Goal: Task Accomplishment & Management: Complete application form

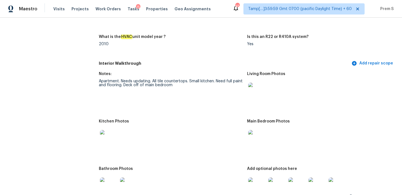
scroll to position [560, 0]
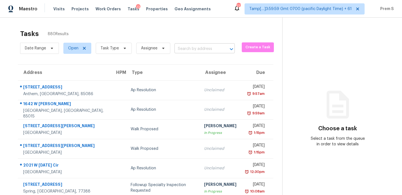
click at [196, 52] on input "text" at bounding box center [196, 49] width 45 height 9
paste input "[STREET_ADDRESS]"
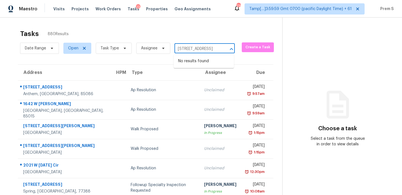
drag, startPoint x: 179, startPoint y: 49, endPoint x: 218, endPoint y: 50, distance: 38.8
click at [218, 50] on div "[STREET_ADDRESS] ​" at bounding box center [204, 49] width 60 height 9
type input "13832 Orange S"
click at [203, 66] on li "[STREET_ADDRESS]" at bounding box center [204, 61] width 60 height 9
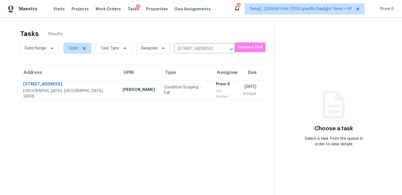
click at [216, 88] on div "Prem S" at bounding box center [225, 84] width 18 height 7
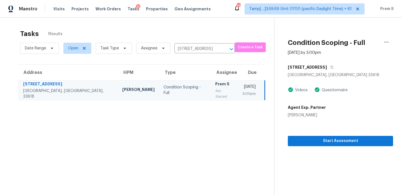
scroll to position [18, 0]
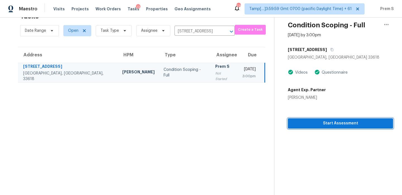
click at [332, 120] on span "Start Assessment" at bounding box center [340, 123] width 96 height 7
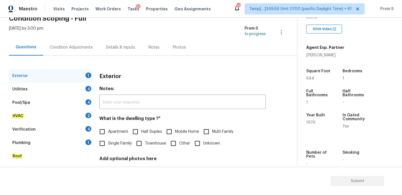
scroll to position [74, 0]
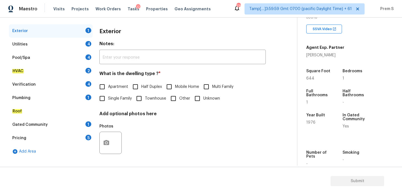
click at [113, 87] on span "Apartment" at bounding box center [118, 87] width 20 height 6
click at [108, 87] on input "Apartment" at bounding box center [102, 87] width 12 height 12
checkbox input "true"
click at [89, 45] on div "4" at bounding box center [88, 44] width 6 height 6
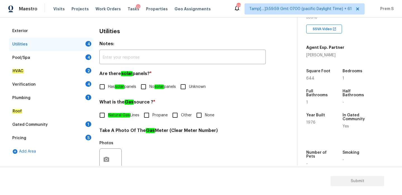
click at [141, 87] on input "No solar panels" at bounding box center [144, 87] width 12 height 12
checkbox input "true"
click at [178, 115] on input "Other" at bounding box center [175, 115] width 12 height 12
click at [178, 115] on input "Other" at bounding box center [175, 116] width 12 height 12
checkbox input "false"
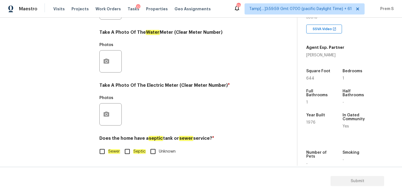
scroll to position [225, 0]
click at [100, 148] on input "Sewer" at bounding box center [102, 152] width 12 height 12
checkbox input "true"
click at [108, 115] on icon "button" at bounding box center [107, 114] width 6 height 5
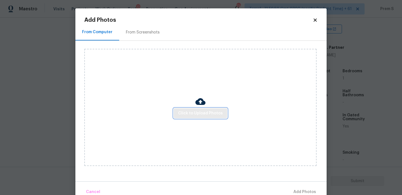
click at [183, 117] on button "Click to Upload Photos" at bounding box center [201, 113] width 54 height 10
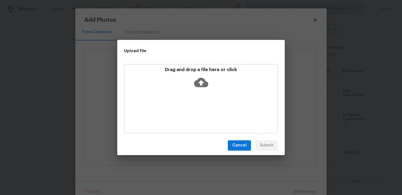
click at [196, 82] on icon at bounding box center [201, 82] width 14 height 9
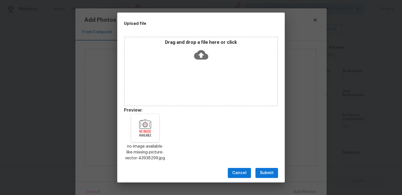
click at [268, 175] on span "Submit" at bounding box center [267, 173] width 14 height 7
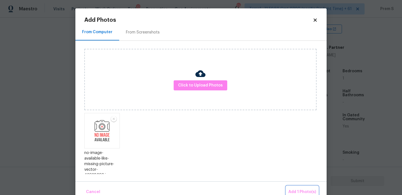
click at [293, 187] on button "Add 1 Photo(s)" at bounding box center [302, 192] width 32 height 12
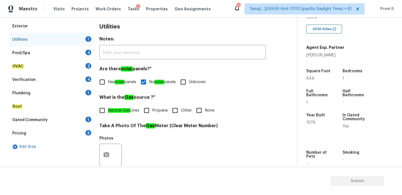
scroll to position [90, 0]
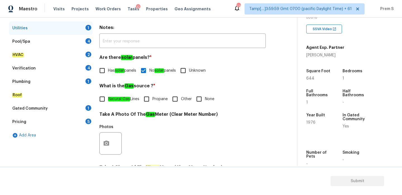
click at [174, 96] on input "Other" at bounding box center [175, 99] width 12 height 12
checkbox input "true"
click at [85, 41] on div "Pool/Spa 4" at bounding box center [51, 41] width 84 height 13
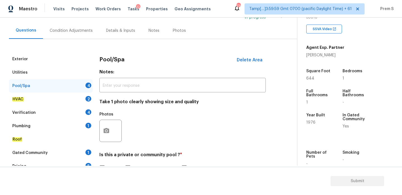
scroll to position [73, 0]
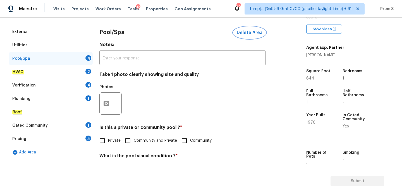
click at [247, 32] on span "Delete Area" at bounding box center [250, 32] width 26 height 5
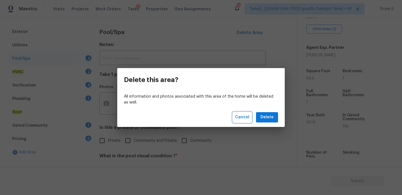
click at [247, 117] on span "Cancel" at bounding box center [242, 117] width 14 height 7
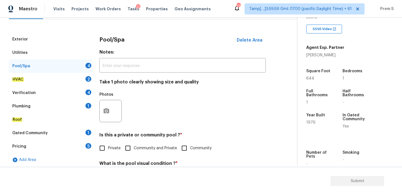
scroll to position [58, 0]
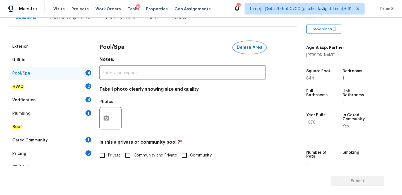
click at [250, 48] on span "Delete Area" at bounding box center [250, 47] width 26 height 5
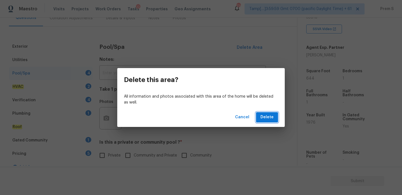
click at [266, 118] on span "Delete" at bounding box center [266, 117] width 13 height 7
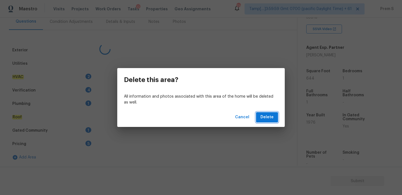
scroll to position [54, 0]
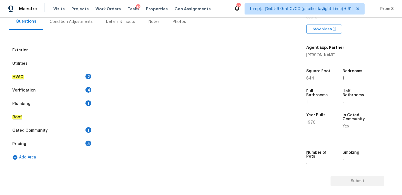
click at [83, 75] on div "HVAC 2" at bounding box center [51, 76] width 84 height 13
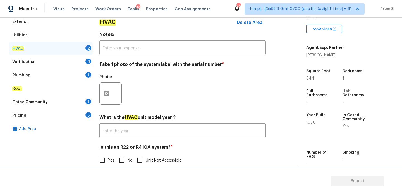
scroll to position [92, 0]
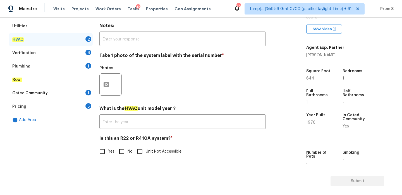
click at [123, 155] on input "No" at bounding box center [122, 152] width 12 height 12
checkbox input "true"
click at [107, 88] on button "button" at bounding box center [106, 85] width 13 height 22
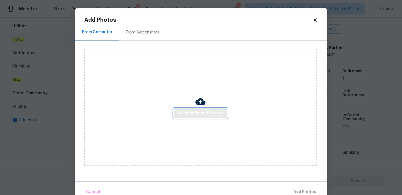
click at [196, 113] on span "Click to Upload Photos" at bounding box center [200, 113] width 45 height 7
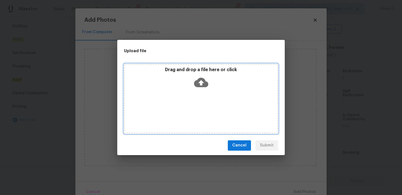
click at [200, 81] on icon at bounding box center [201, 82] width 14 height 14
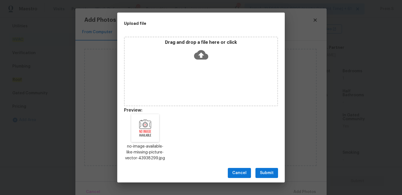
click at [276, 174] on button "Submit" at bounding box center [266, 173] width 23 height 10
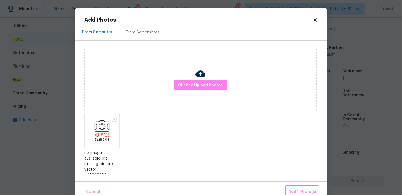
click at [297, 192] on span "Add 1 Photo(s)" at bounding box center [302, 192] width 28 height 7
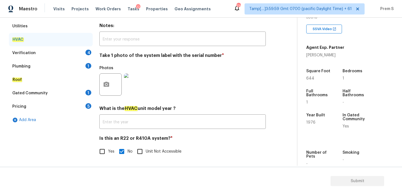
click at [84, 53] on div "Verification 4" at bounding box center [51, 52] width 84 height 13
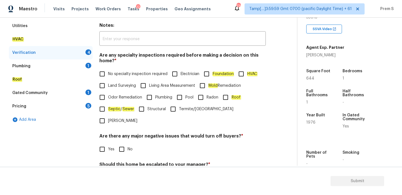
click at [105, 75] on input "No specialty inspection required" at bounding box center [102, 74] width 12 height 12
checkbox input "true"
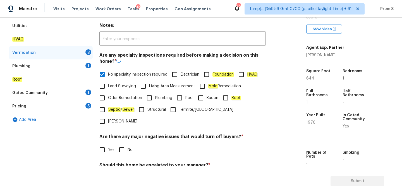
scroll to position [141, 0]
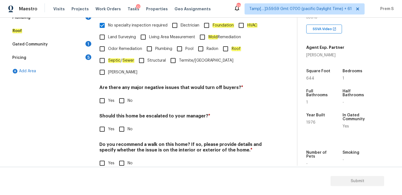
click at [125, 95] on input "No" at bounding box center [122, 101] width 12 height 12
checkbox input "true"
click at [126, 123] on input "No" at bounding box center [122, 129] width 12 height 12
checkbox input "true"
click at [121, 157] on input "No" at bounding box center [122, 163] width 12 height 12
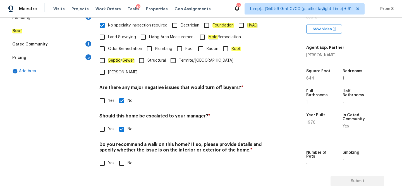
checkbox input "true"
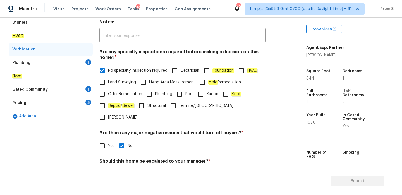
click at [88, 61] on div "1" at bounding box center [88, 62] width 6 height 6
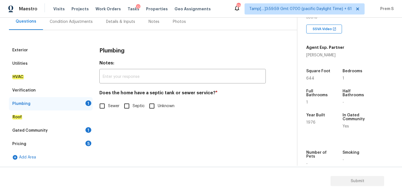
scroll to position [54, 0]
click at [114, 108] on em "Sewer" at bounding box center [114, 106] width 12 height 4
click at [108, 108] on input "Sewer" at bounding box center [102, 106] width 12 height 12
checkbox input "true"
click at [90, 127] on div "Gated Community 1" at bounding box center [51, 130] width 84 height 13
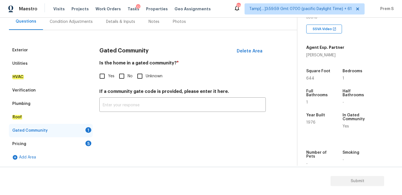
click at [124, 72] on input "No" at bounding box center [122, 76] width 12 height 12
checkbox input "true"
click at [86, 144] on div "5" at bounding box center [88, 144] width 6 height 6
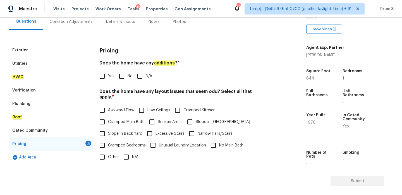
click at [121, 79] on input "No" at bounding box center [122, 76] width 12 height 12
checkbox input "true"
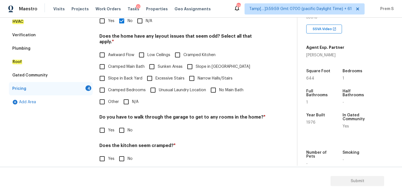
scroll to position [140, 0]
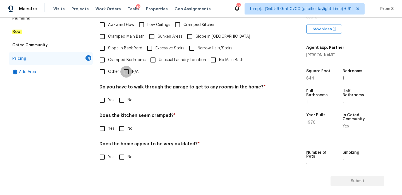
click at [127, 66] on input "N/A" at bounding box center [126, 72] width 12 height 12
checkbox input "true"
click at [120, 105] on input "No" at bounding box center [122, 101] width 12 height 12
checkbox input "true"
click at [120, 123] on input "No" at bounding box center [122, 129] width 12 height 12
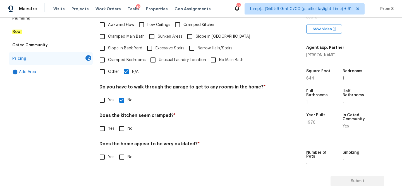
checkbox input "true"
click at [127, 156] on input "No" at bounding box center [122, 157] width 12 height 12
checkbox input "true"
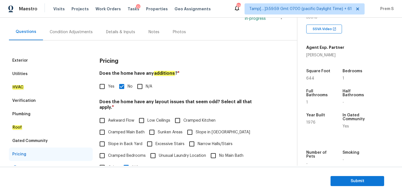
scroll to position [23, 0]
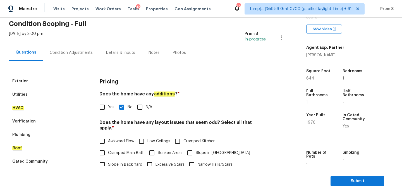
click at [76, 52] on div "Condition Adjustments" at bounding box center [71, 53] width 43 height 6
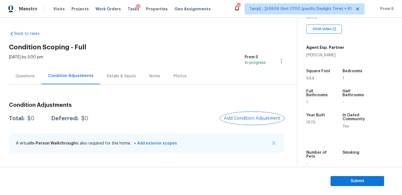
click at [239, 118] on span "Add Condition Adjustment" at bounding box center [252, 118] width 56 height 5
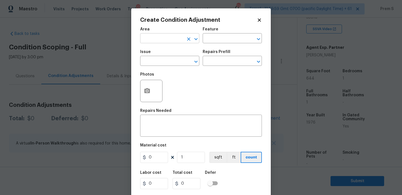
click at [171, 42] on input "text" at bounding box center [162, 39] width 44 height 9
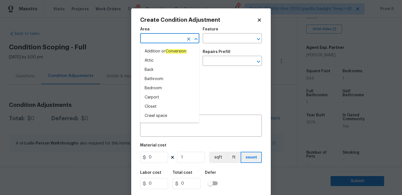
type input "i"
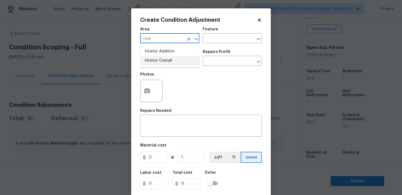
click at [170, 59] on li "Interior Overall" at bounding box center [169, 60] width 59 height 9
type input "Interior Overall"
click at [170, 59] on input "text" at bounding box center [162, 61] width 44 height 9
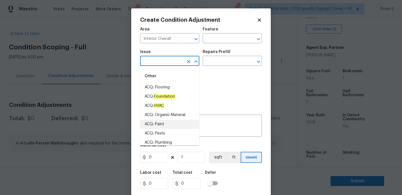
click at [172, 127] on li "ACQ: Paint" at bounding box center [169, 124] width 59 height 9
type input "ACQ: Paint"
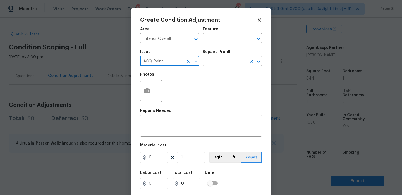
click at [223, 58] on input "text" at bounding box center [225, 61] width 44 height 9
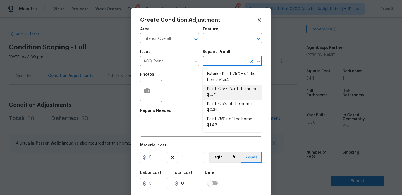
click at [227, 95] on li "Paint ~25-75% of the home $0.71" at bounding box center [232, 92] width 59 height 15
type input "Acquisition"
type textarea "Acquisition Scope: ~25 - 75% of the home needs interior paint"
type input "0.71"
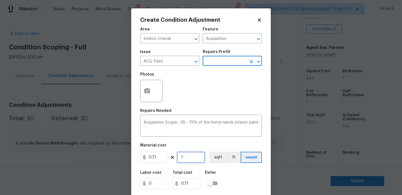
click at [189, 158] on input "1" at bounding box center [191, 157] width 28 height 11
type input "6"
type input "4.26"
type input "64"
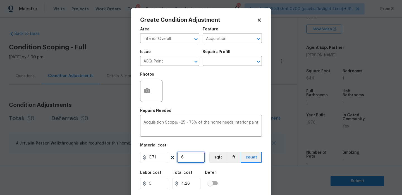
type input "45.44"
type input "644"
type input "457.24"
type input "644"
click at [149, 93] on icon "button" at bounding box center [147, 90] width 6 height 5
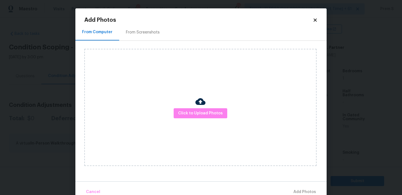
click at [200, 107] on div at bounding box center [200, 103] width 10 height 12
click at [199, 112] on span "Click to Upload Photos" at bounding box center [200, 113] width 45 height 7
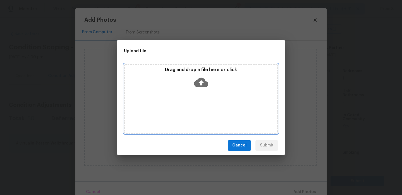
click at [199, 82] on icon at bounding box center [201, 82] width 14 height 14
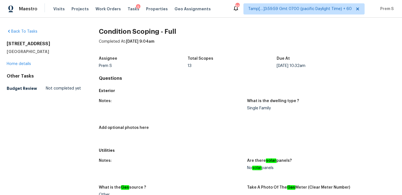
click at [136, 9] on div "9" at bounding box center [138, 7] width 4 height 6
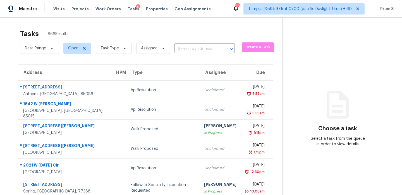
click at [182, 49] on input "text" at bounding box center [196, 49] width 45 height 9
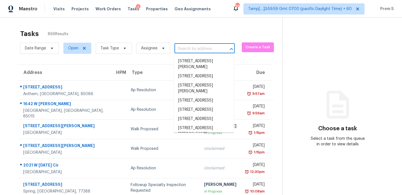
paste input "398 Cologne Dr SE Atlanta, GA, 30354"
type input "398 Cologne Dr SE Atlanta, GA, 30354"
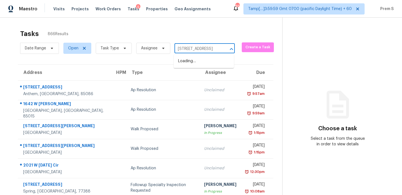
scroll to position [0, 29]
click at [187, 59] on li "398 Cologne Dr SE, Atlanta, GA 30354" at bounding box center [204, 61] width 60 height 9
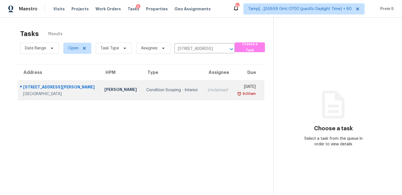
click at [232, 85] on td "Tue, Aug 26th 2025 9:00am" at bounding box center [248, 90] width 32 height 20
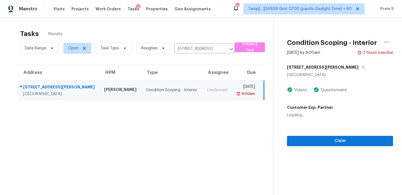
scroll to position [18, 0]
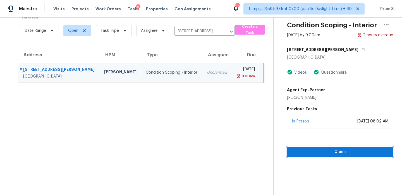
click at [314, 148] on span "Claim" at bounding box center [339, 151] width 97 height 7
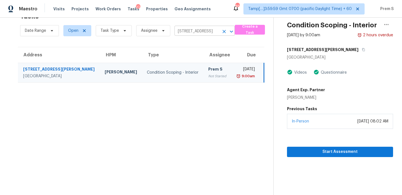
click at [223, 32] on icon "Clear" at bounding box center [223, 31] width 3 height 3
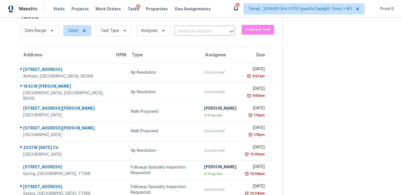
click at [193, 34] on input "text" at bounding box center [196, 31] width 45 height 9
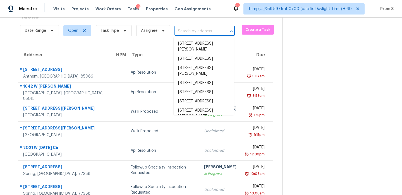
paste input "9823 Tapestry Park Cir Unit 507 Jacksonville, FL, 32246"
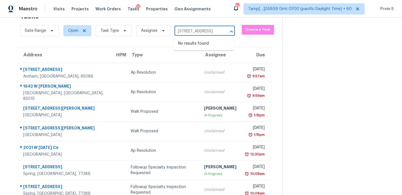
drag, startPoint x: 179, startPoint y: 34, endPoint x: 217, endPoint y: 31, distance: 37.5
click at [217, 31] on input "9823 Tapestry Park Cir Unit 507 Jacksonville, FL, 32246" at bounding box center [196, 31] width 45 height 9
drag, startPoint x: 186, startPoint y: 31, endPoint x: 232, endPoint y: 30, distance: 45.2
click at [232, 31] on div "9823 Tapestry Park Cir Unit 507 Jacksonville, FL, 32246 ​" at bounding box center [204, 31] width 60 height 9
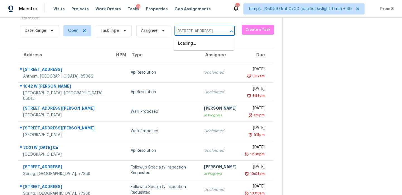
type input "9823 Tapestry Park"
click at [203, 67] on li "9823 Tapestry Park Cir Unit 507, Jacksonville, FL 32246" at bounding box center [204, 61] width 60 height 9
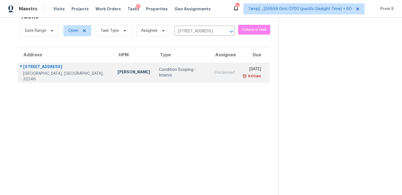
click at [214, 75] on div "Unclaimed" at bounding box center [224, 73] width 20 height 6
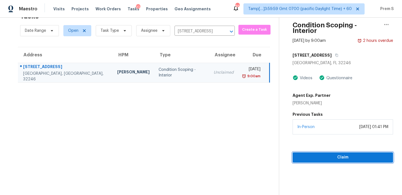
click at [330, 154] on span "Claim" at bounding box center [343, 157] width 92 height 7
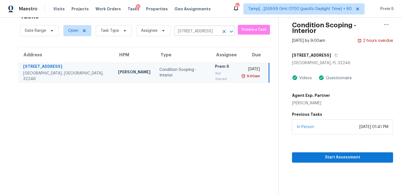
click at [225, 31] on icon "Clear" at bounding box center [224, 32] width 6 height 6
